Goal: Transaction & Acquisition: Purchase product/service

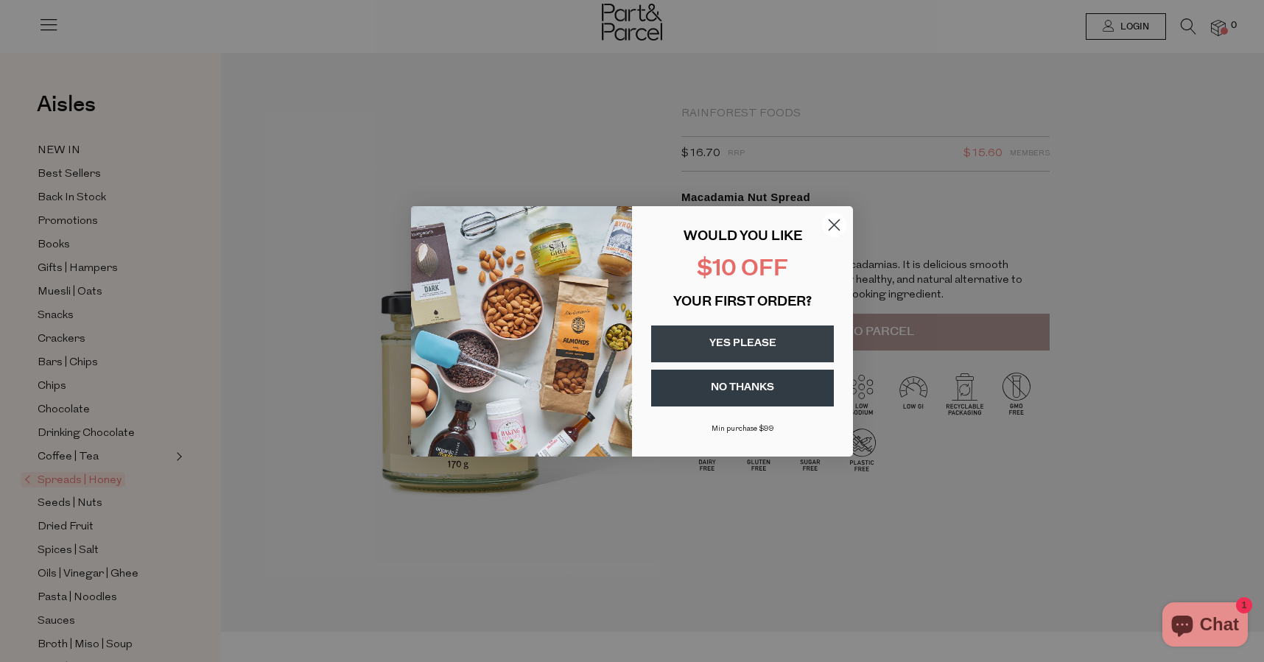
click at [788, 342] on button "YES PLEASE" at bounding box center [742, 344] width 183 height 37
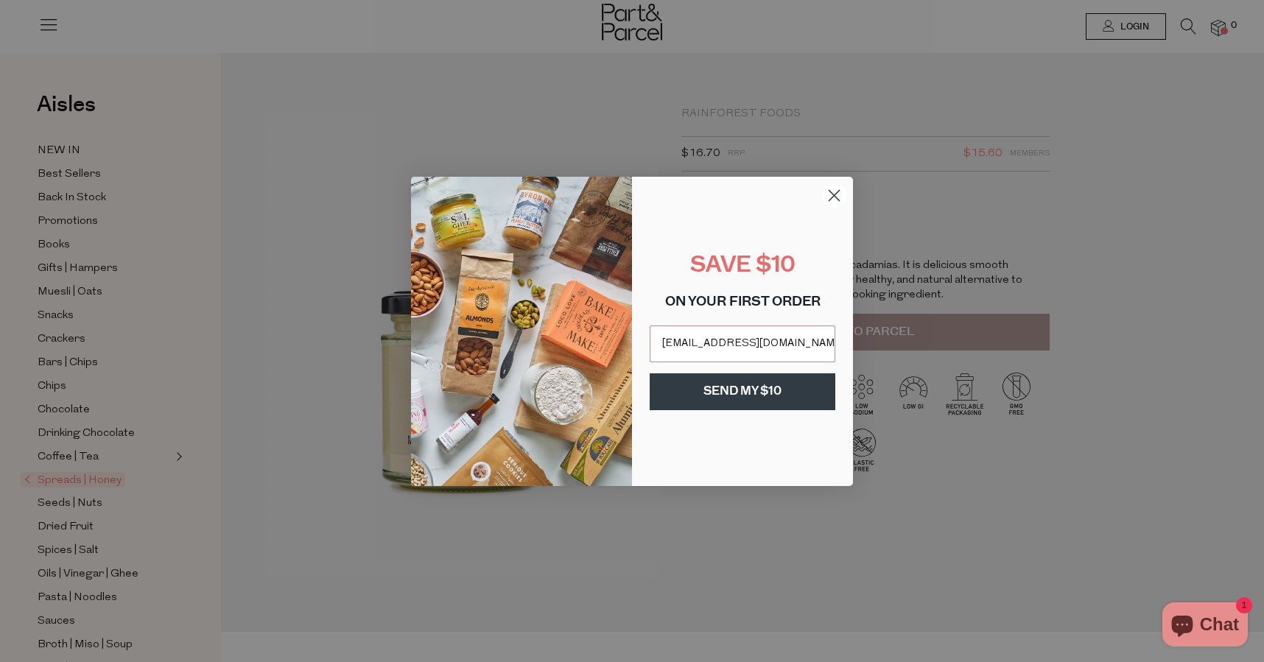
type input "delphinx@gmail.com"
click at [774, 402] on button "SEND MY $10" at bounding box center [743, 392] width 186 height 37
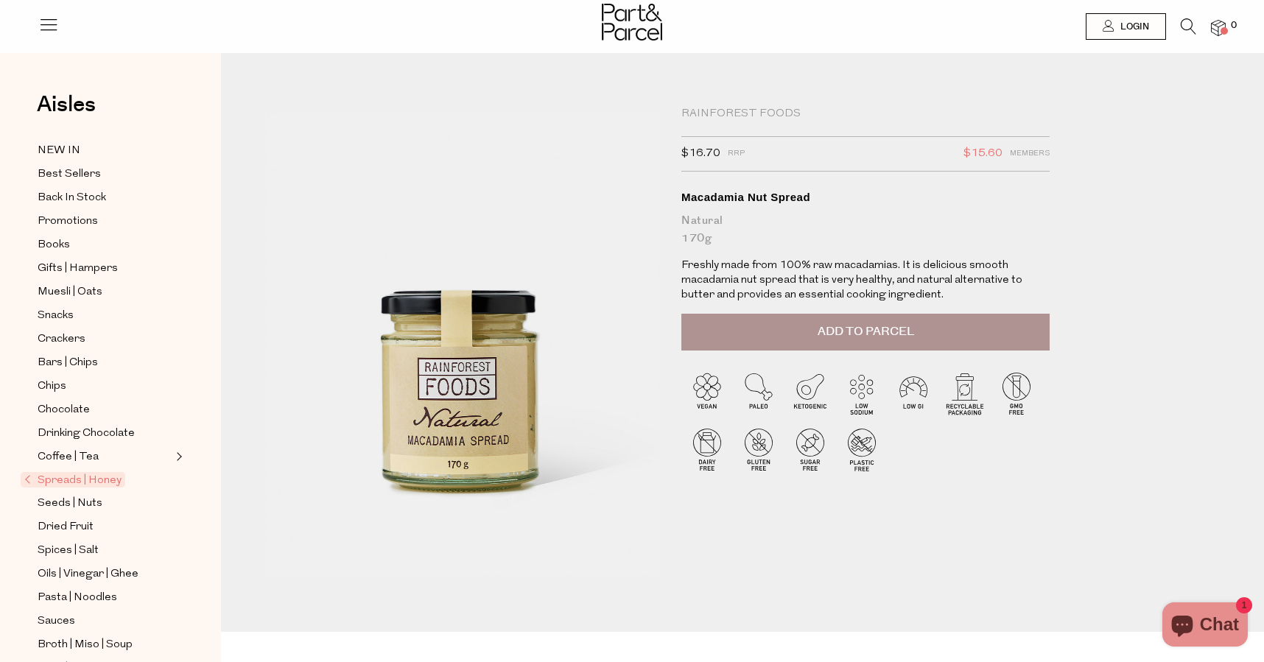
click at [66, 480] on span "Spreads | Honey" at bounding box center [73, 479] width 105 height 15
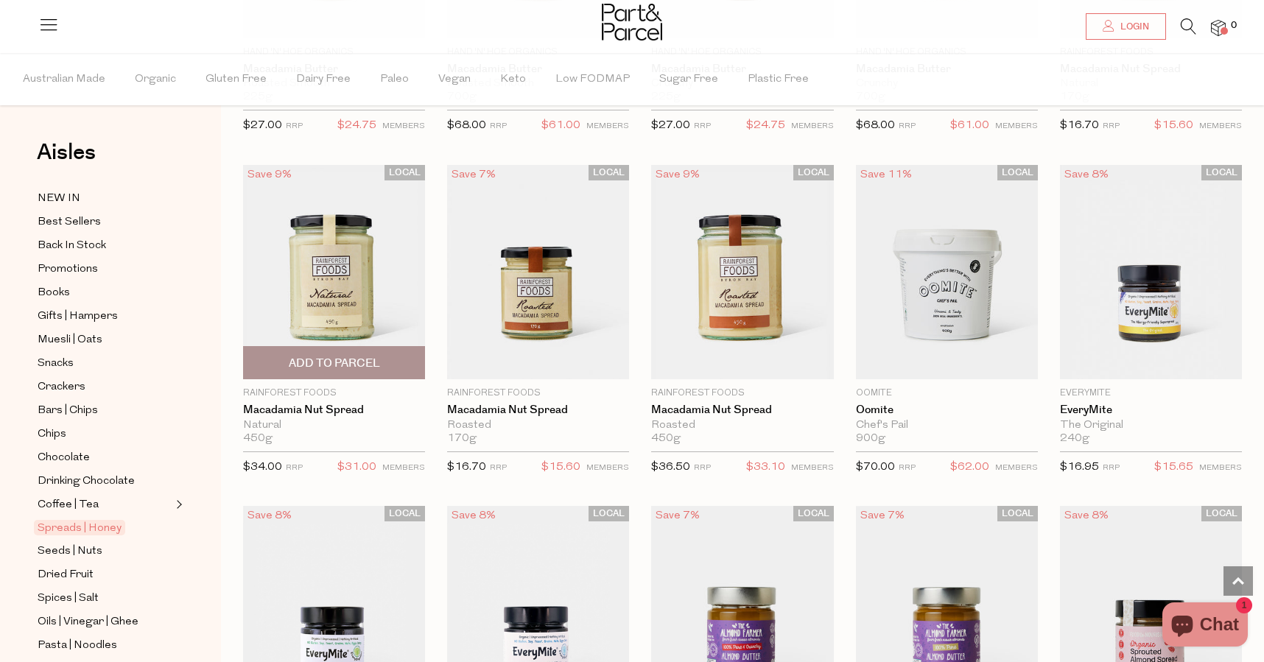
scroll to position [1399, 0]
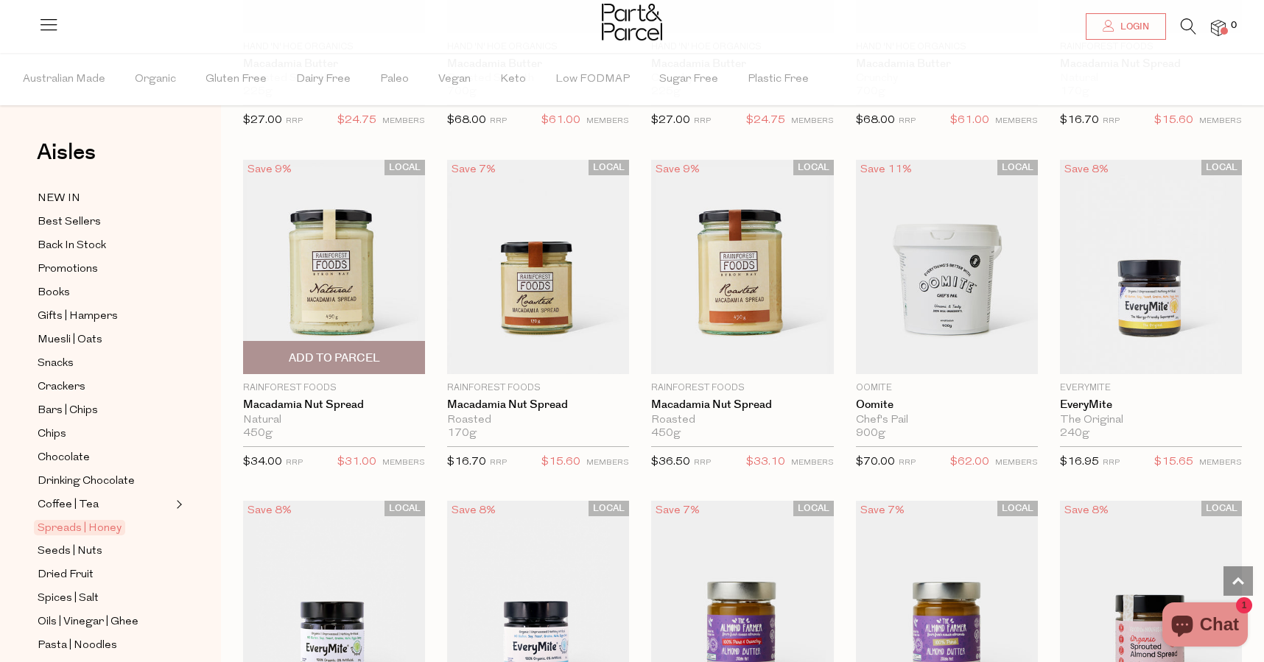
click at [355, 262] on img at bounding box center [334, 266] width 182 height 215
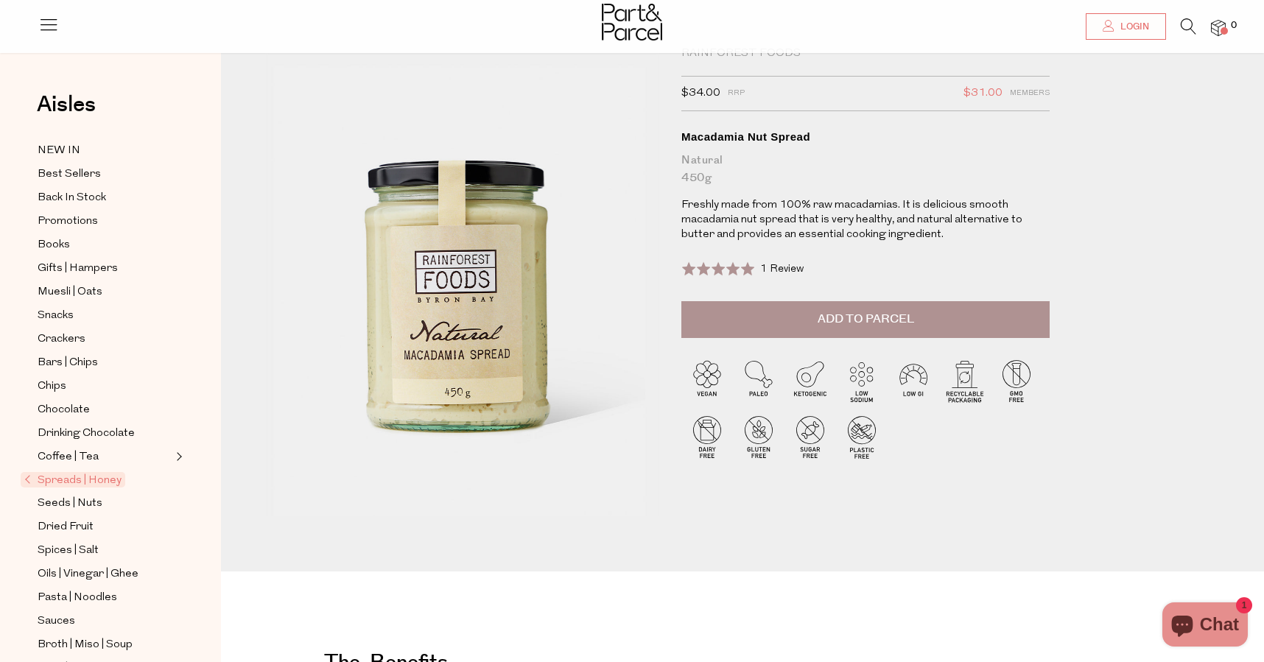
scroll to position [44, 0]
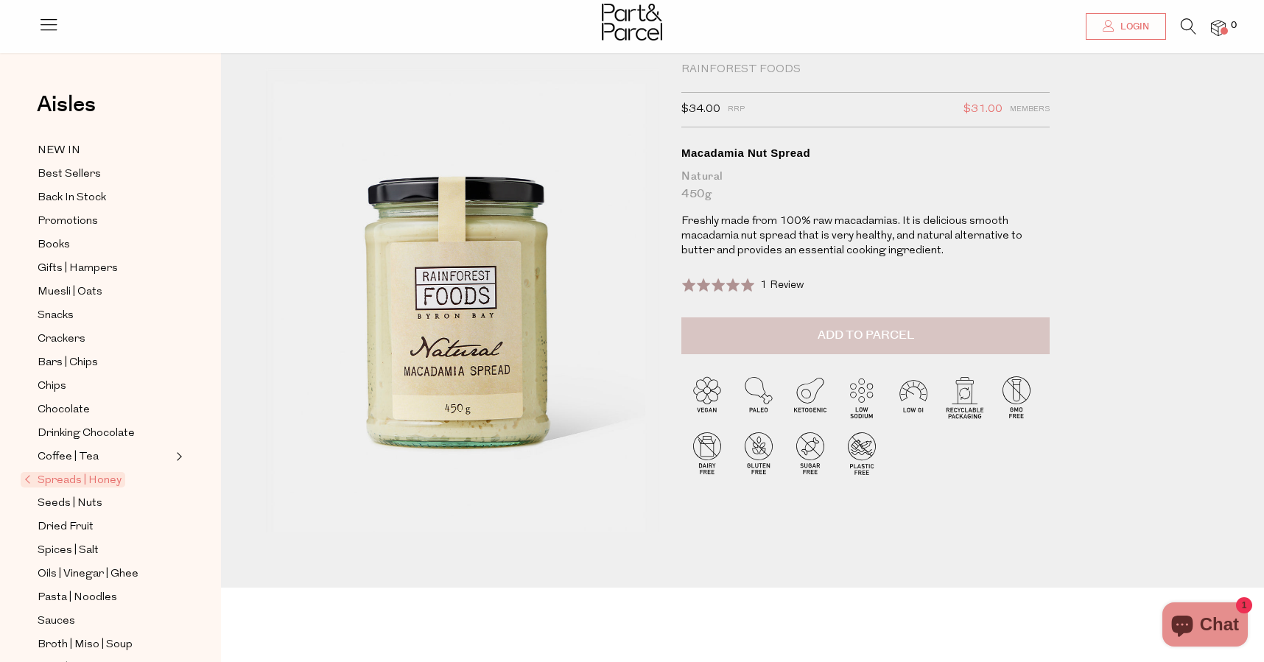
click at [852, 343] on span "Add to Parcel" at bounding box center [866, 335] width 97 height 17
click at [1029, 332] on button "button" at bounding box center [1029, 334] width 42 height 32
type input "2"
click at [1218, 27] on img at bounding box center [1218, 28] width 15 height 17
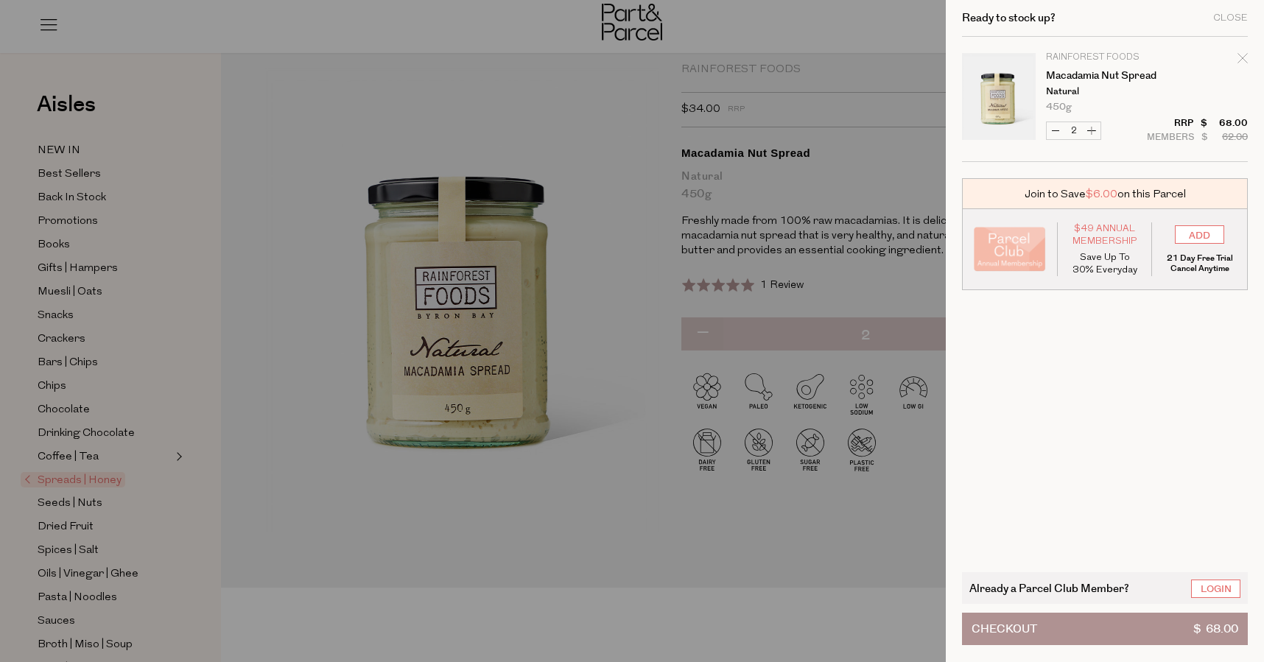
click at [708, 352] on div at bounding box center [632, 331] width 1264 height 662
